Goal: Information Seeking & Learning: Learn about a topic

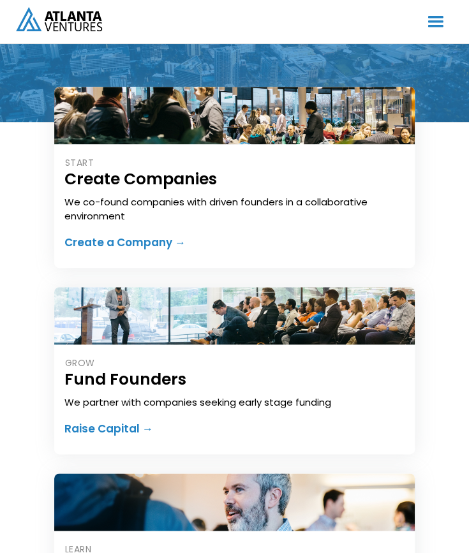
scroll to position [150, 0]
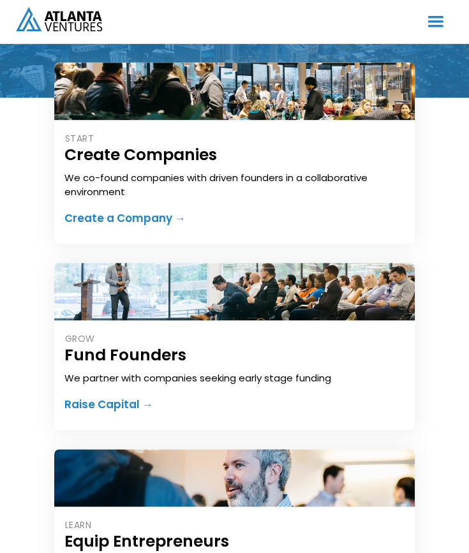
click at [100, 407] on div "Raise Capital →" at bounding box center [108, 404] width 89 height 13
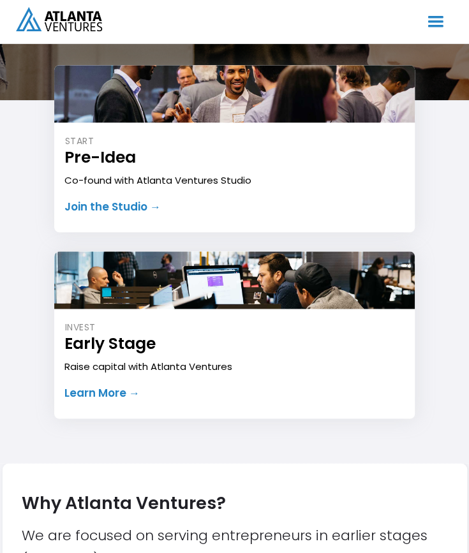
scroll to position [276, 0]
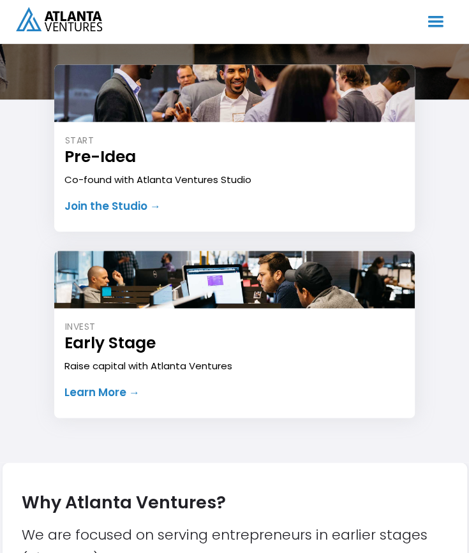
click at [89, 201] on div "Join the Studio →" at bounding box center [112, 206] width 96 height 13
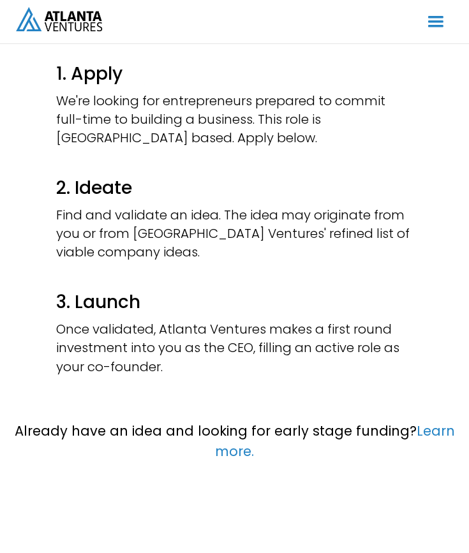
scroll to position [351, 0]
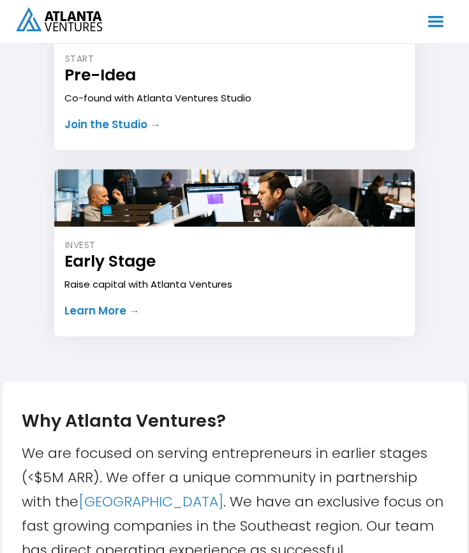
scroll to position [358, 0]
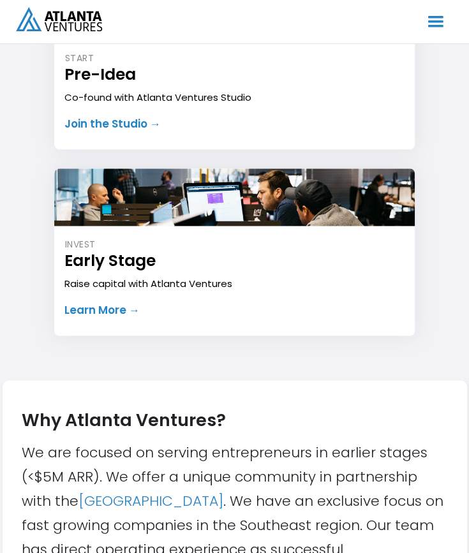
click at [99, 310] on div "Learn More →" at bounding box center [101, 309] width 75 height 13
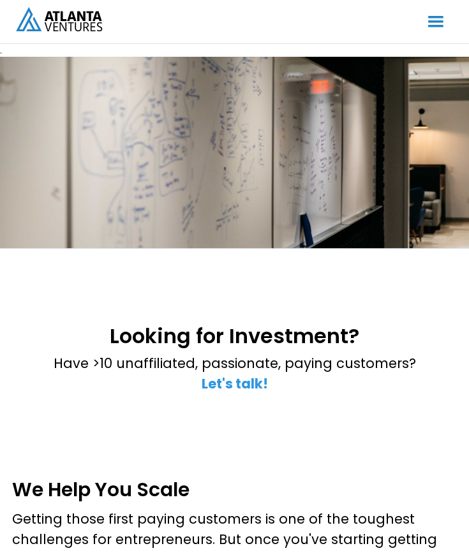
click at [218, 381] on strong "Let's talk!" at bounding box center [234, 383] width 66 height 18
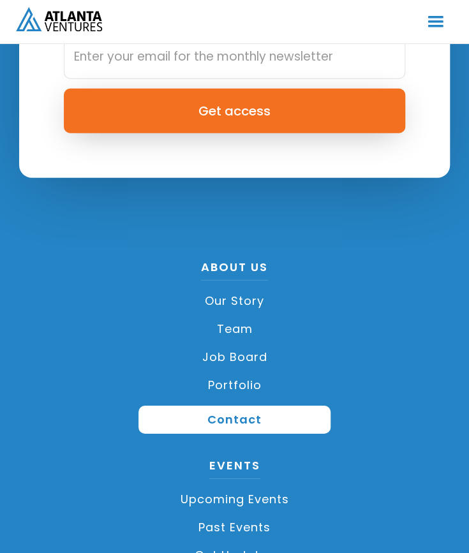
scroll to position [8008, 0]
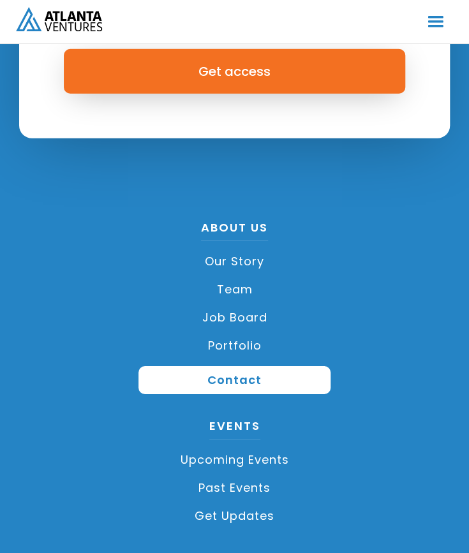
click at [235, 275] on link "Team" at bounding box center [234, 289] width 384 height 28
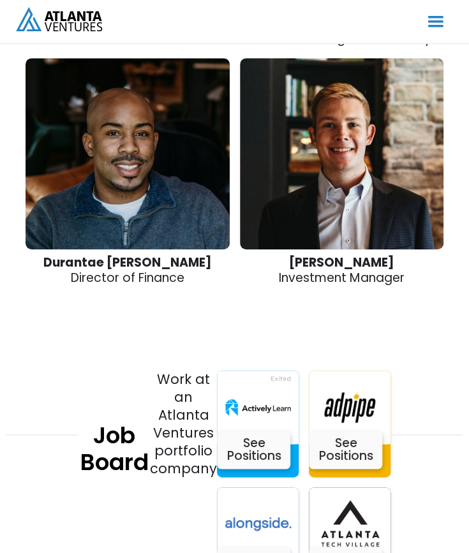
scroll to position [2977, 0]
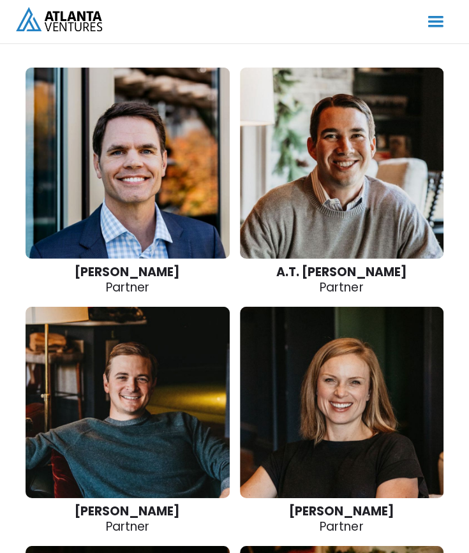
scroll to position [2198, 0]
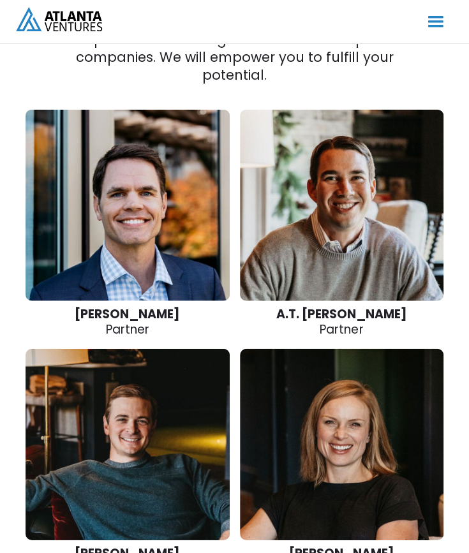
click at [350, 381] on link at bounding box center [342, 444] width 204 height 191
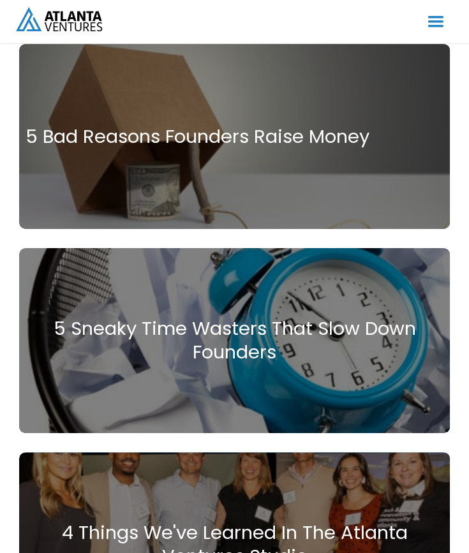
scroll to position [1202, 0]
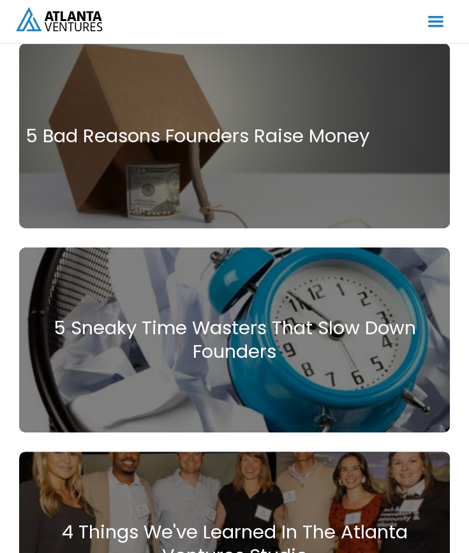
click at [242, 319] on div "5 Sneaky Time Wasters That Slow Down Founders" at bounding box center [235, 339] width 418 height 47
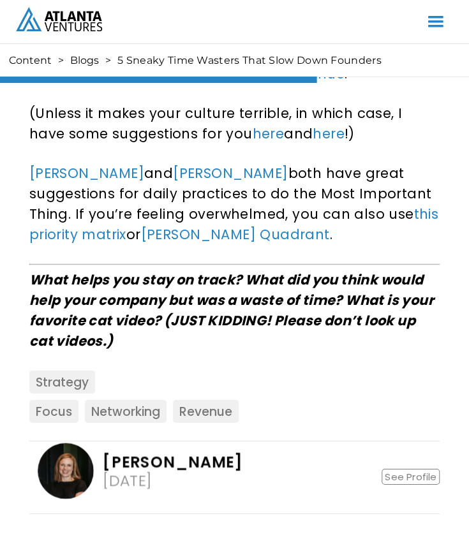
scroll to position [3672, 0]
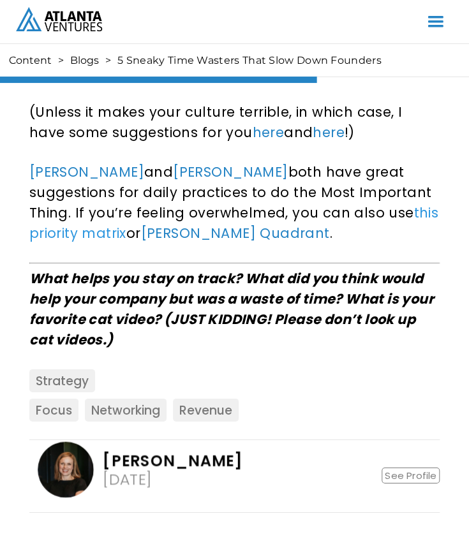
click at [363, 211] on link "this priority matrix" at bounding box center [233, 222] width 409 height 39
